Goal: Check status: Check status

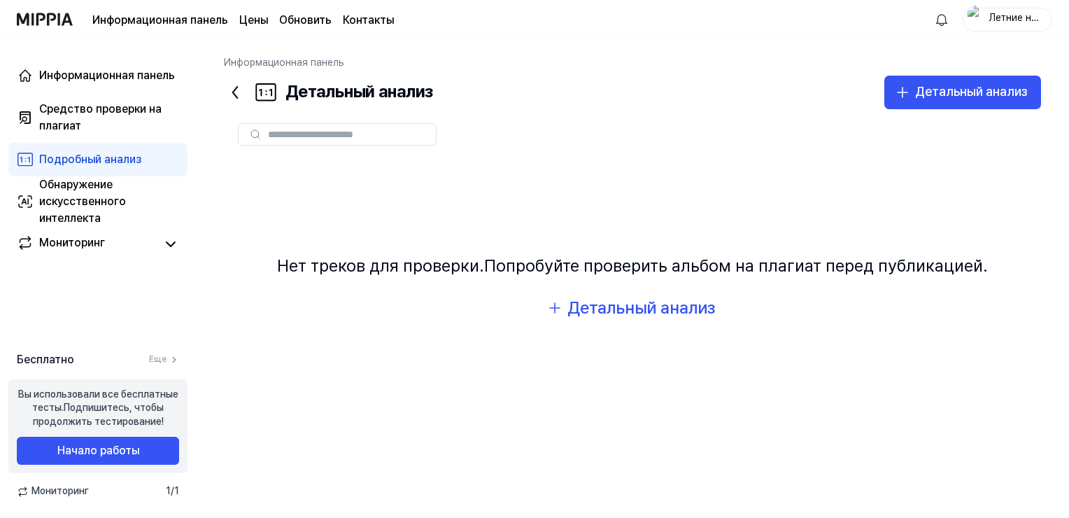
click at [235, 90] on icon at bounding box center [235, 92] width 4 height 11
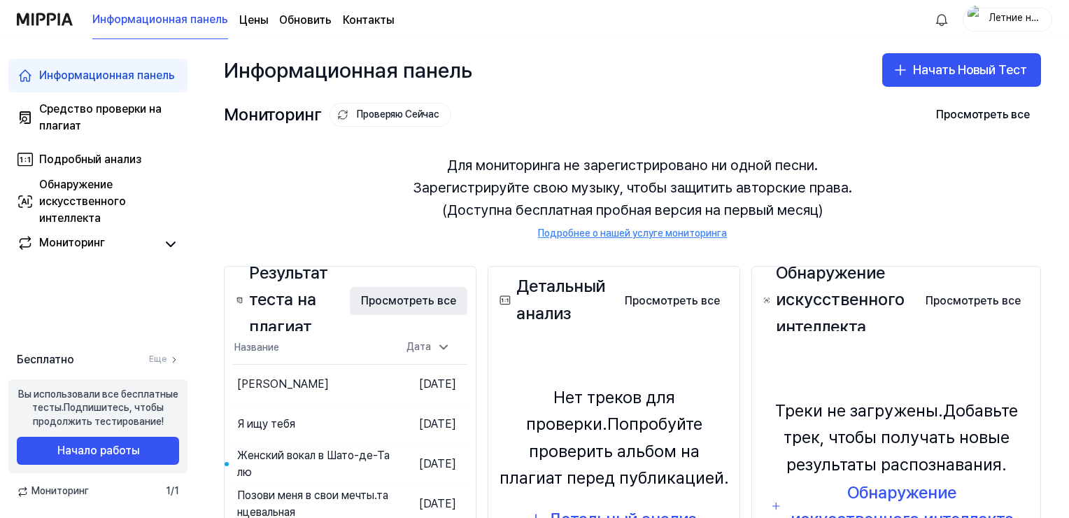
scroll to position [140, 0]
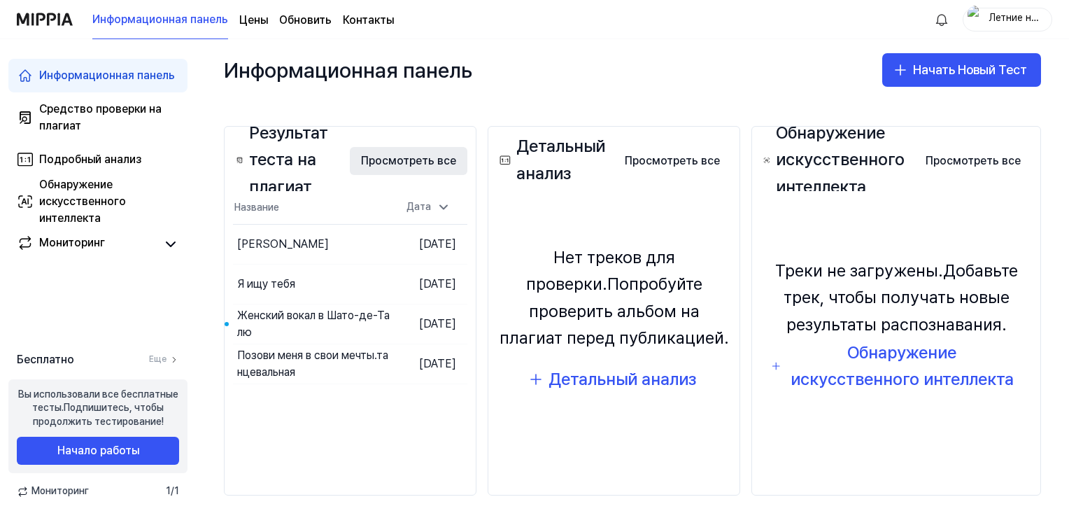
click at [406, 156] on button "Просмотреть все" at bounding box center [409, 161] width 118 height 28
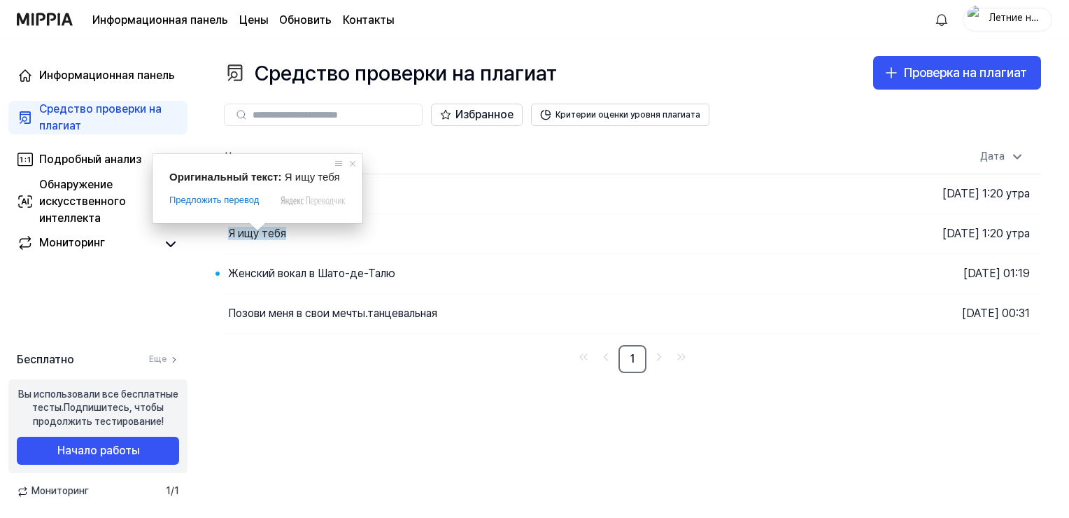
click at [265, 231] on span at bounding box center [257, 226] width 18 height 8
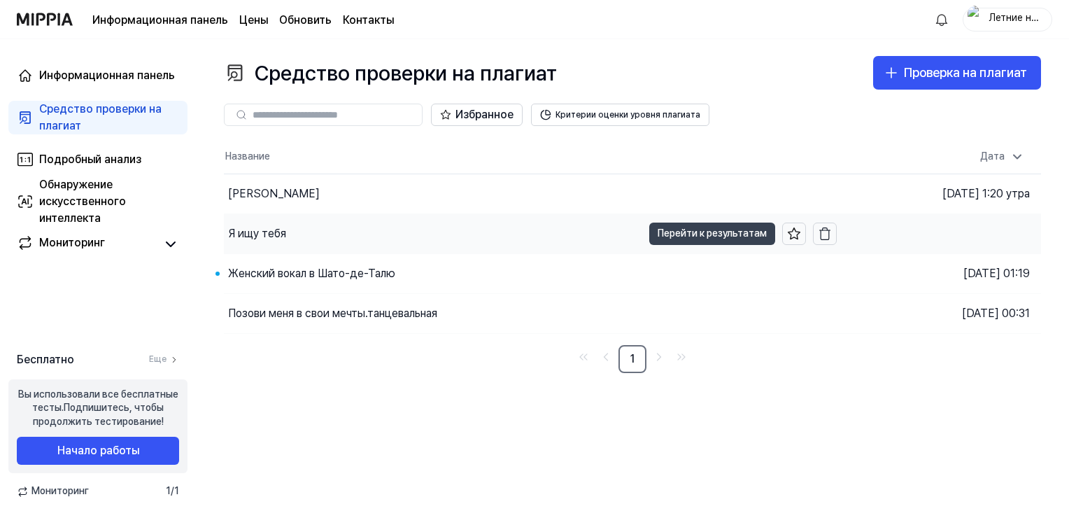
click at [733, 239] on button "Перейти к результатам" at bounding box center [712, 233] width 126 height 22
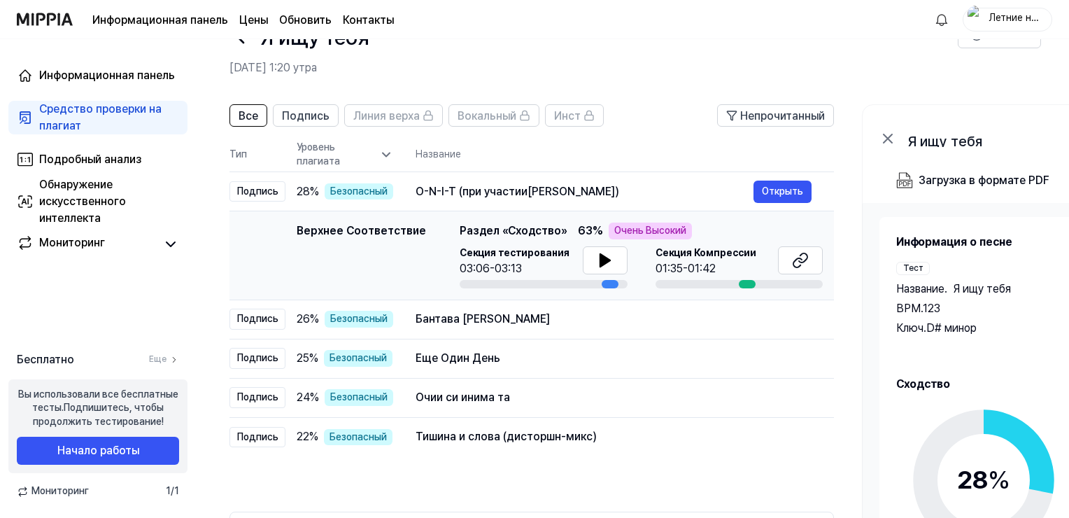
scroll to position [70, 0]
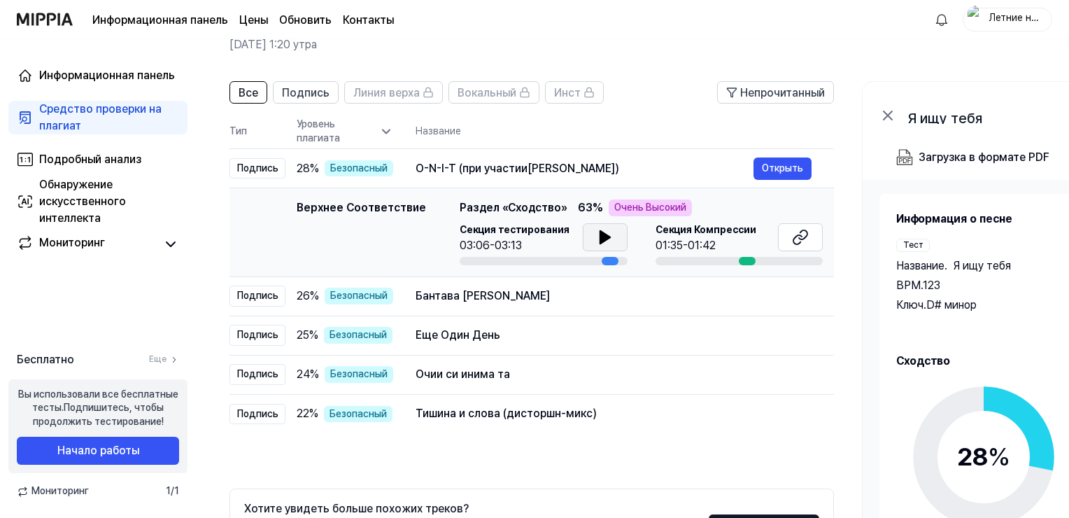
click at [597, 240] on icon at bounding box center [605, 237] width 17 height 17
click at [602, 236] on icon at bounding box center [605, 237] width 17 height 17
click at [802, 234] on icon at bounding box center [800, 237] width 17 height 17
